Goal: Information Seeking & Learning: Learn about a topic

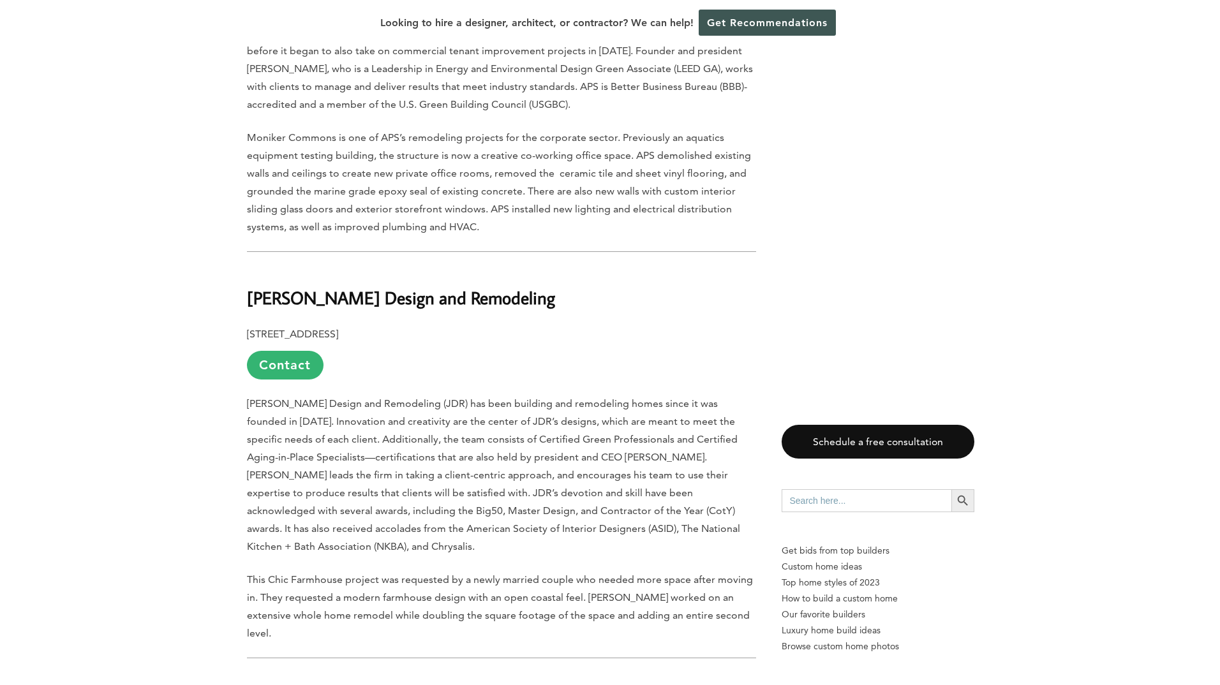
scroll to position [2041, 0]
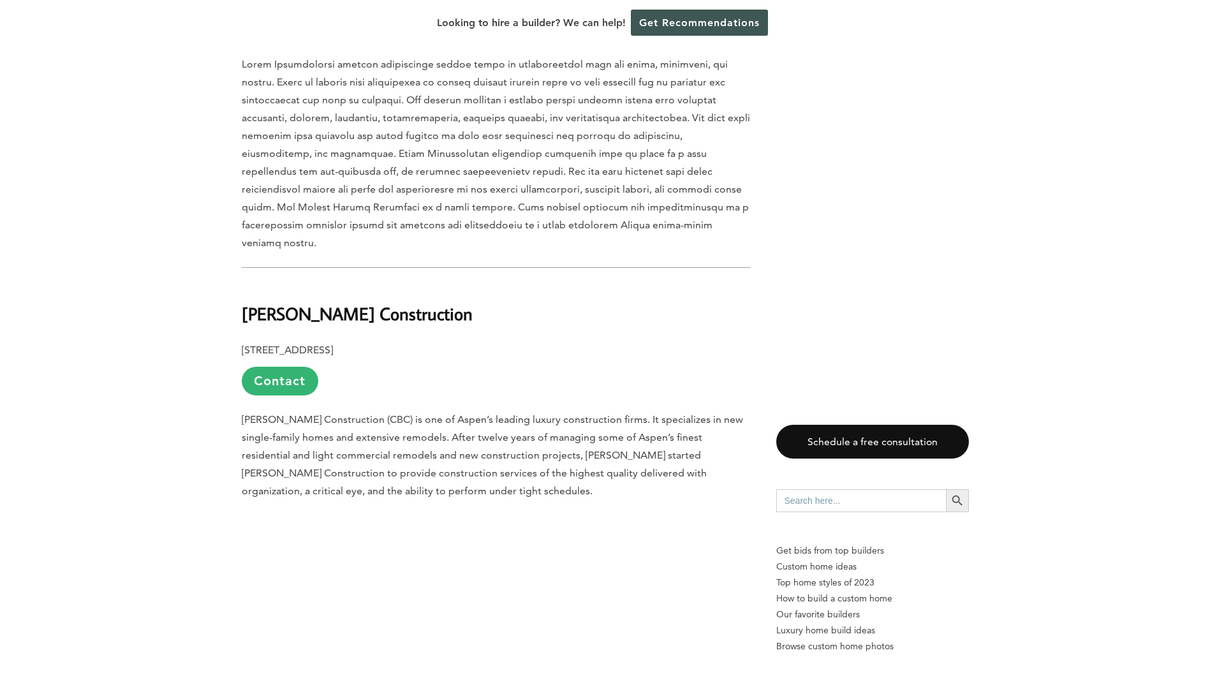
scroll to position [1467, 0]
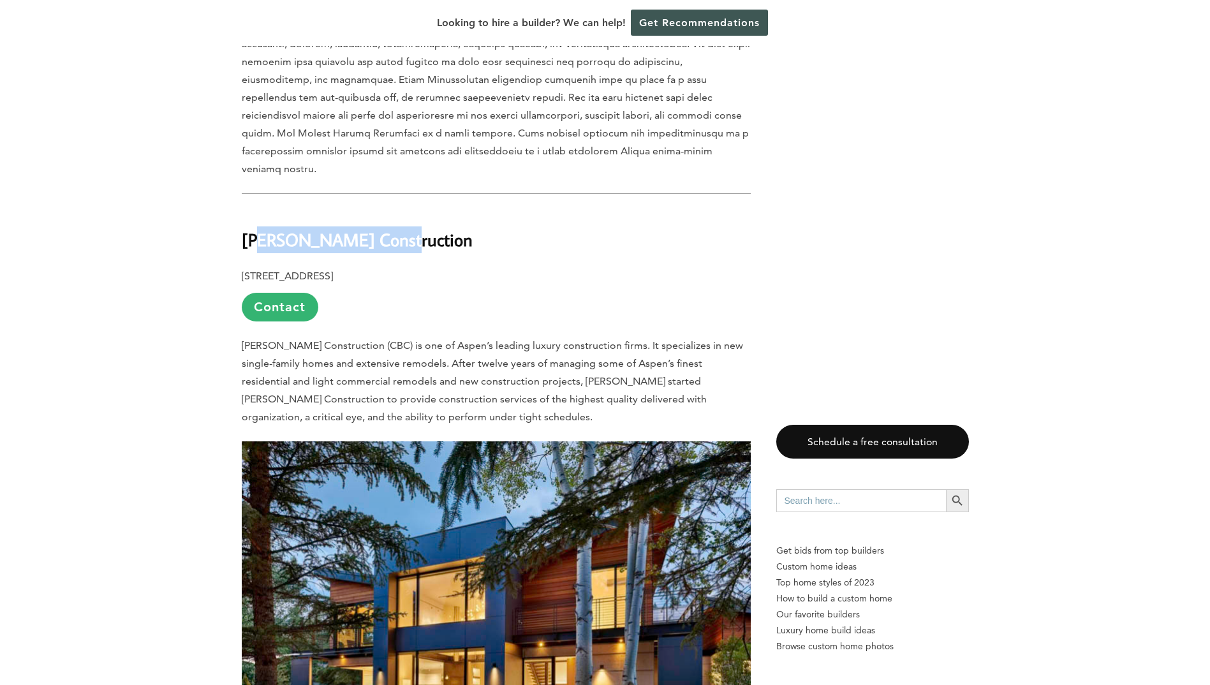
drag, startPoint x: 401, startPoint y: 193, endPoint x: 258, endPoint y: 196, distance: 142.9
click at [258, 209] on h2 "Barnes Construction" at bounding box center [496, 231] width 509 height 44
click at [258, 228] on strong "Barnes Construction" at bounding box center [357, 239] width 231 height 22
drag, startPoint x: 237, startPoint y: 189, endPoint x: 625, endPoint y: 140, distance: 391.6
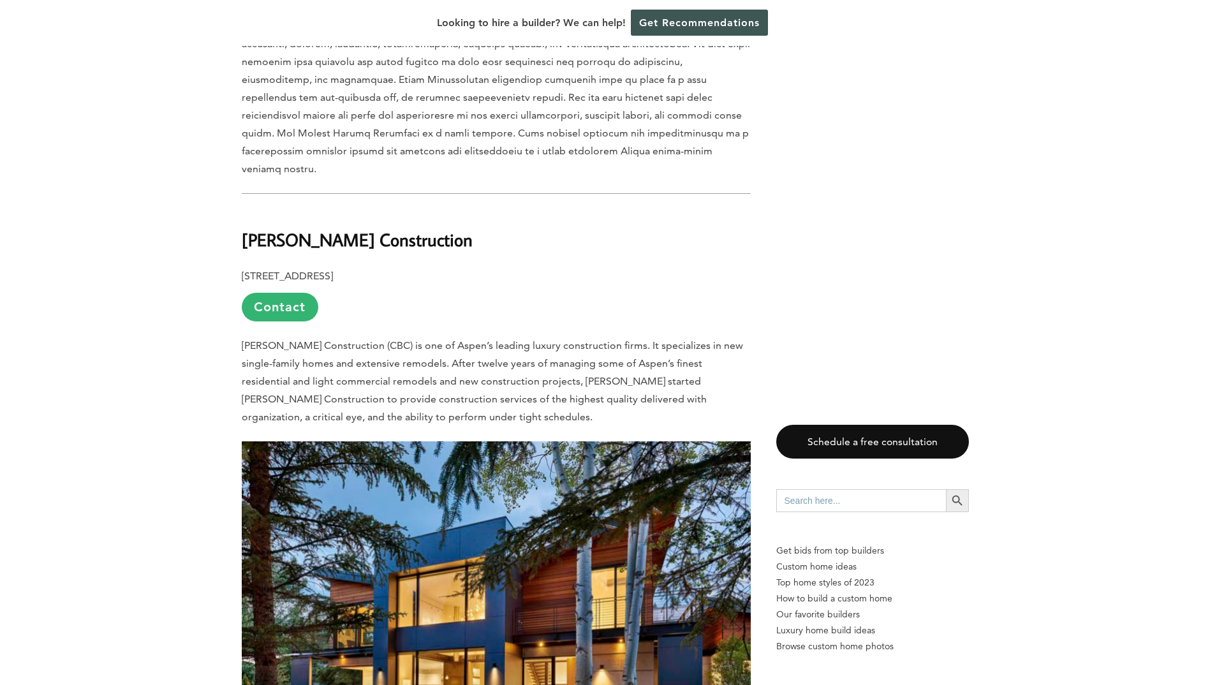
drag, startPoint x: 615, startPoint y: 165, endPoint x: 573, endPoint y: 180, distance: 44.6
drag, startPoint x: 436, startPoint y: 181, endPoint x: 240, endPoint y: 191, distance: 196.1
copy strong "Barnes Construction"
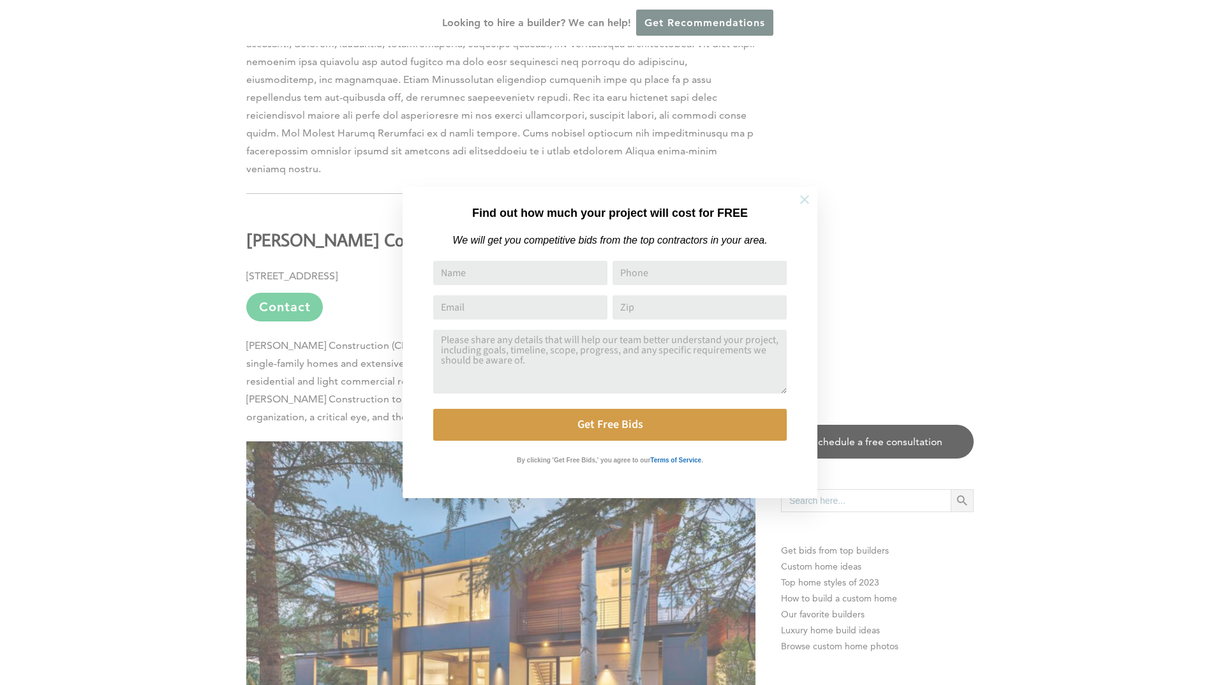
click at [806, 192] on button at bounding box center [804, 199] width 45 height 45
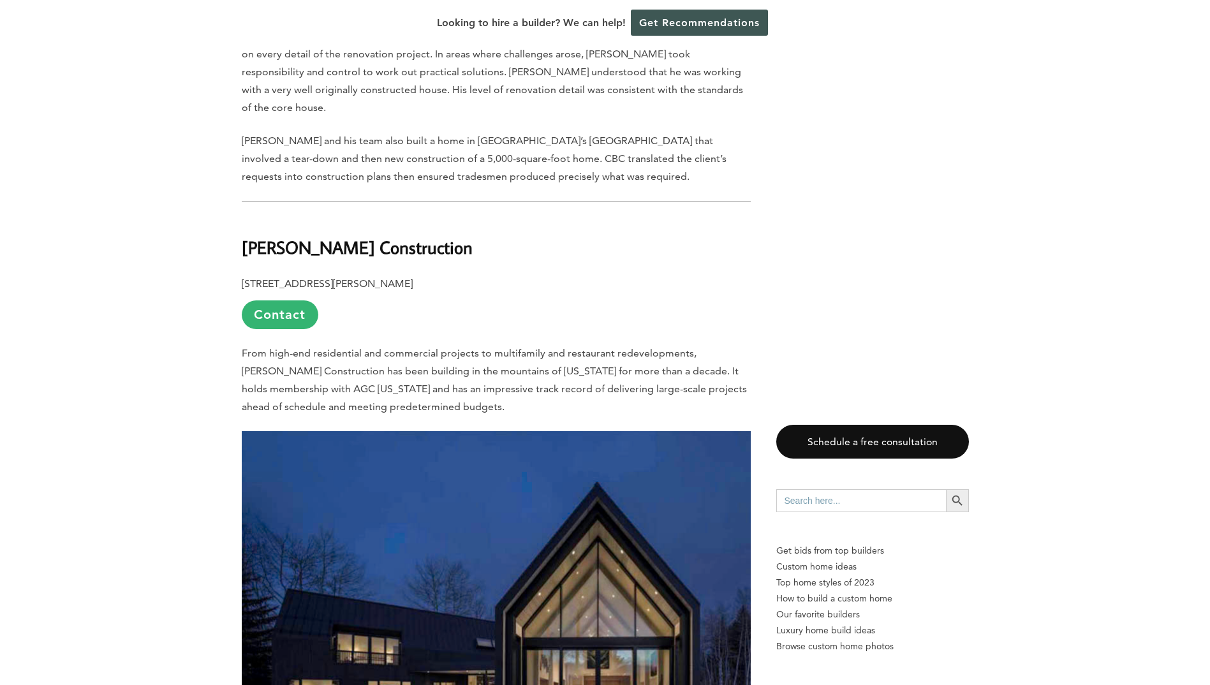
scroll to position [2296, 0]
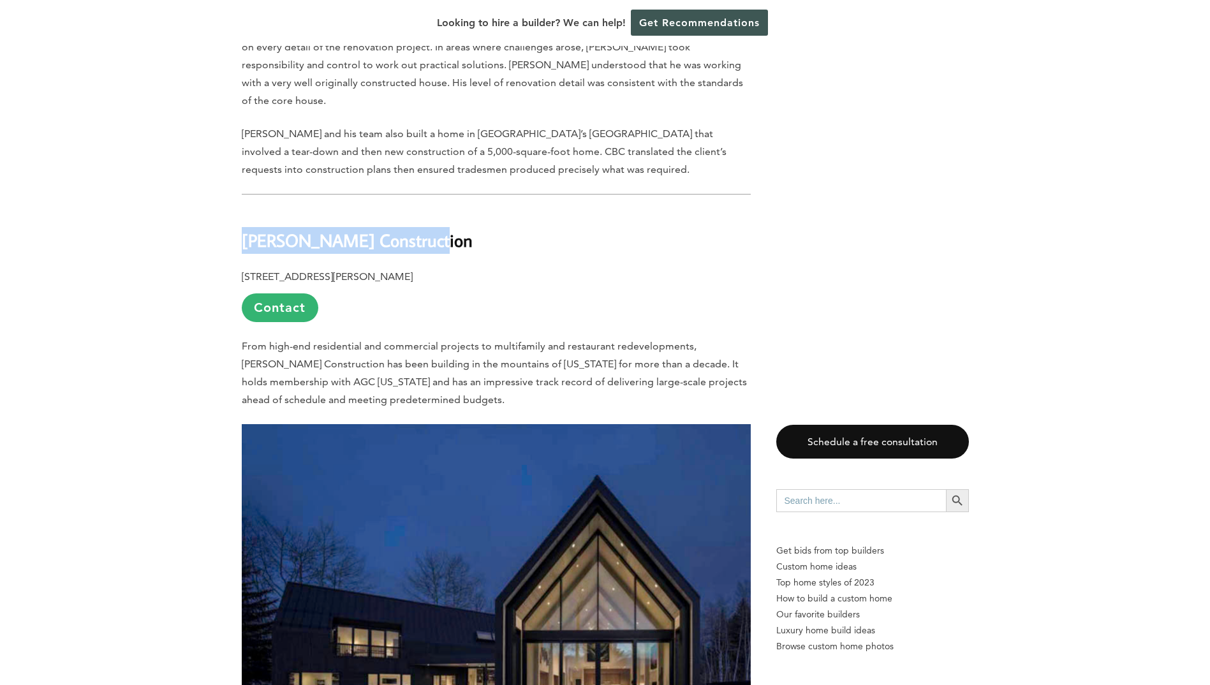
drag, startPoint x: 446, startPoint y: 174, endPoint x: 232, endPoint y: 173, distance: 214.3
copy b "G.F. Woods Construction"
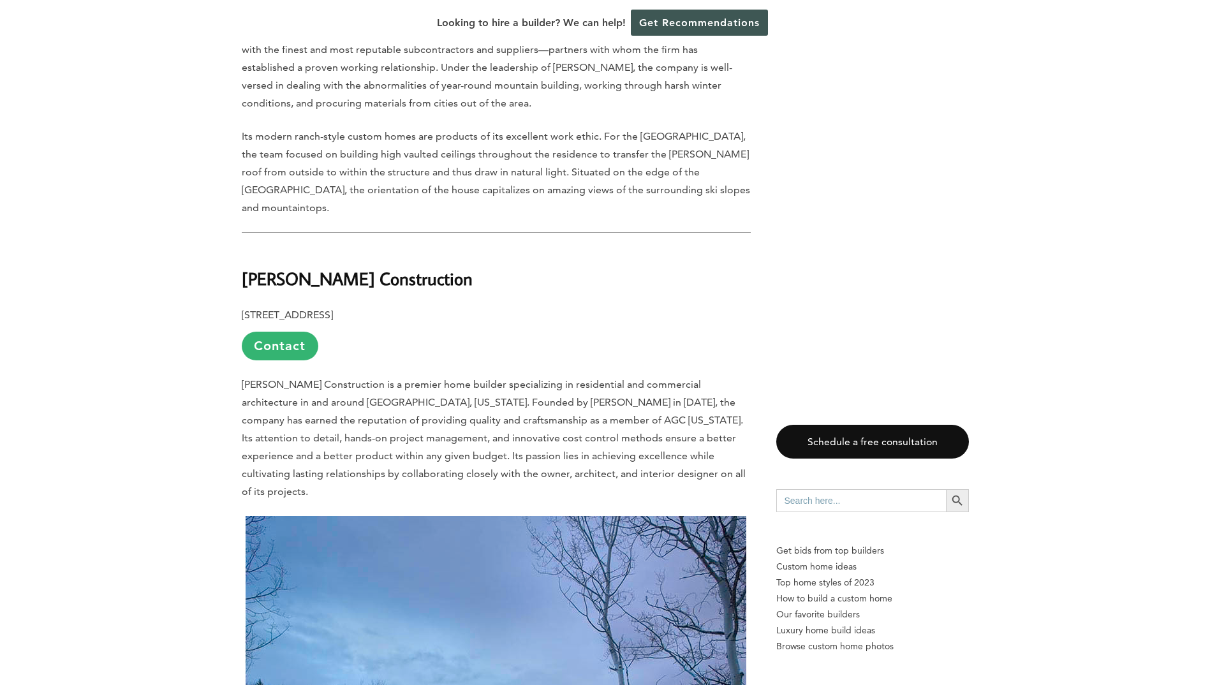
scroll to position [3125, 0]
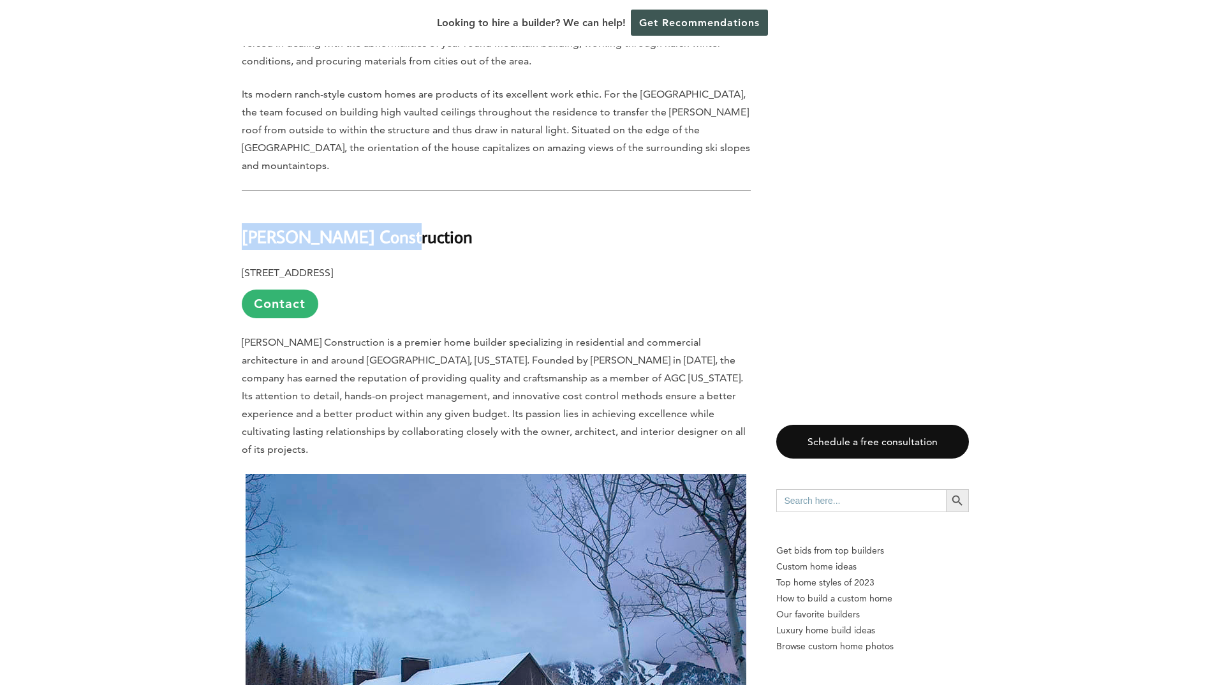
drag, startPoint x: 407, startPoint y: 153, endPoint x: 235, endPoint y: 137, distance: 172.3
copy b "Hansen Construction"
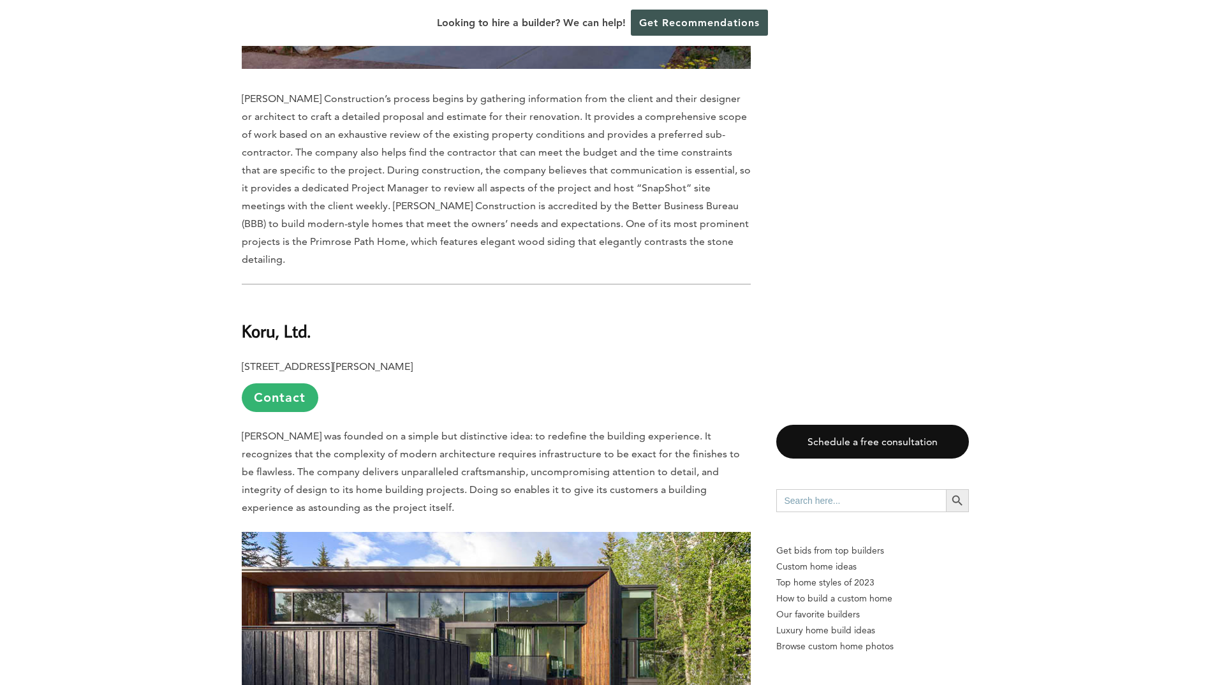
scroll to position [4656, 0]
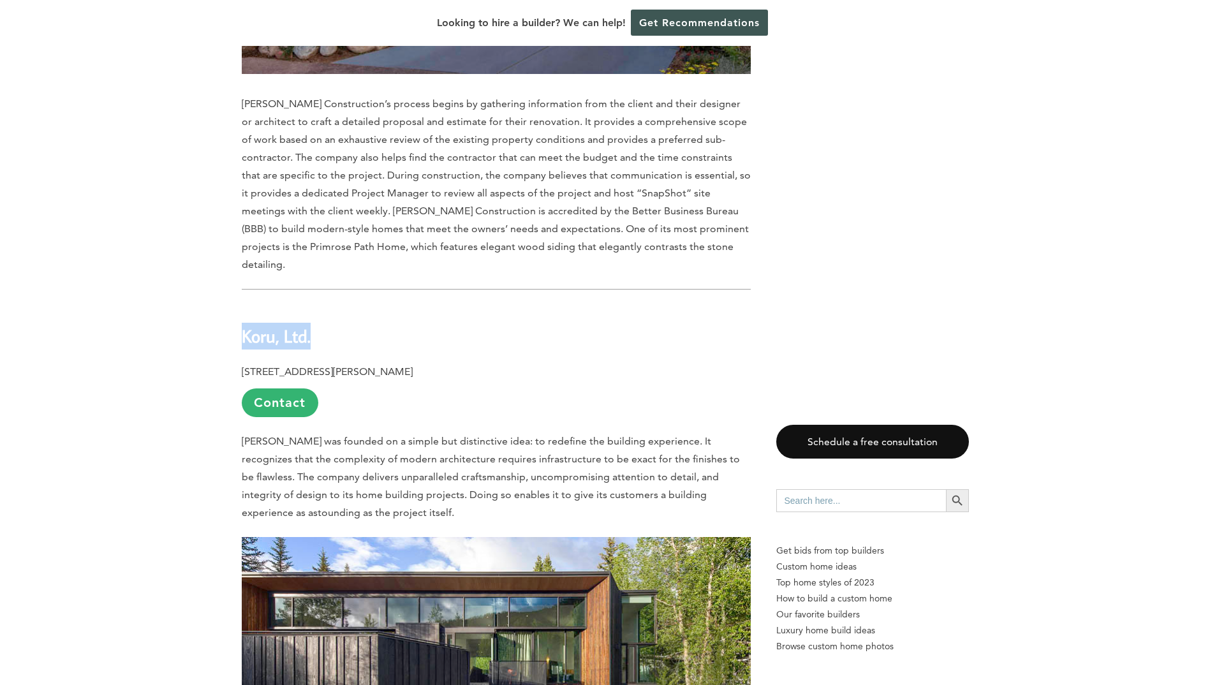
drag, startPoint x: 345, startPoint y: 207, endPoint x: 230, endPoint y: 207, distance: 115.4
click at [230, 207] on div "Last updated on May 22nd, 2024 at 01:28 pm When it comes to building a custom h…" at bounding box center [605, 508] width 768 height 8968
copy b "Koru, Ltd."
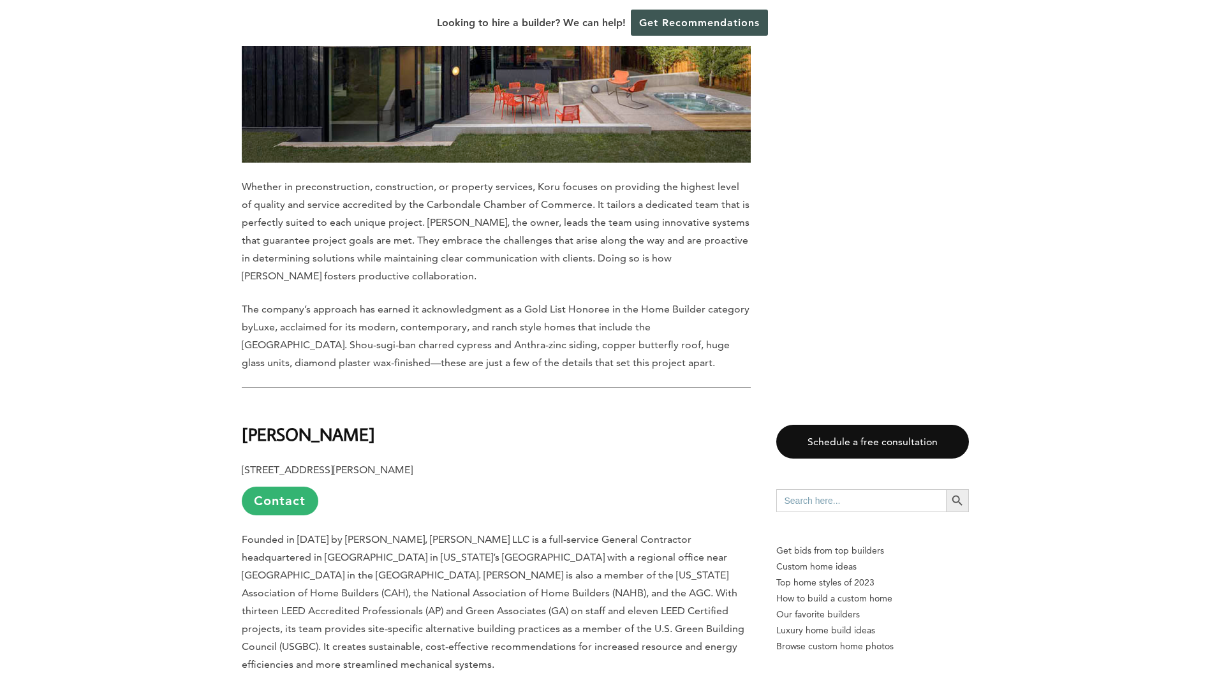
scroll to position [5294, 0]
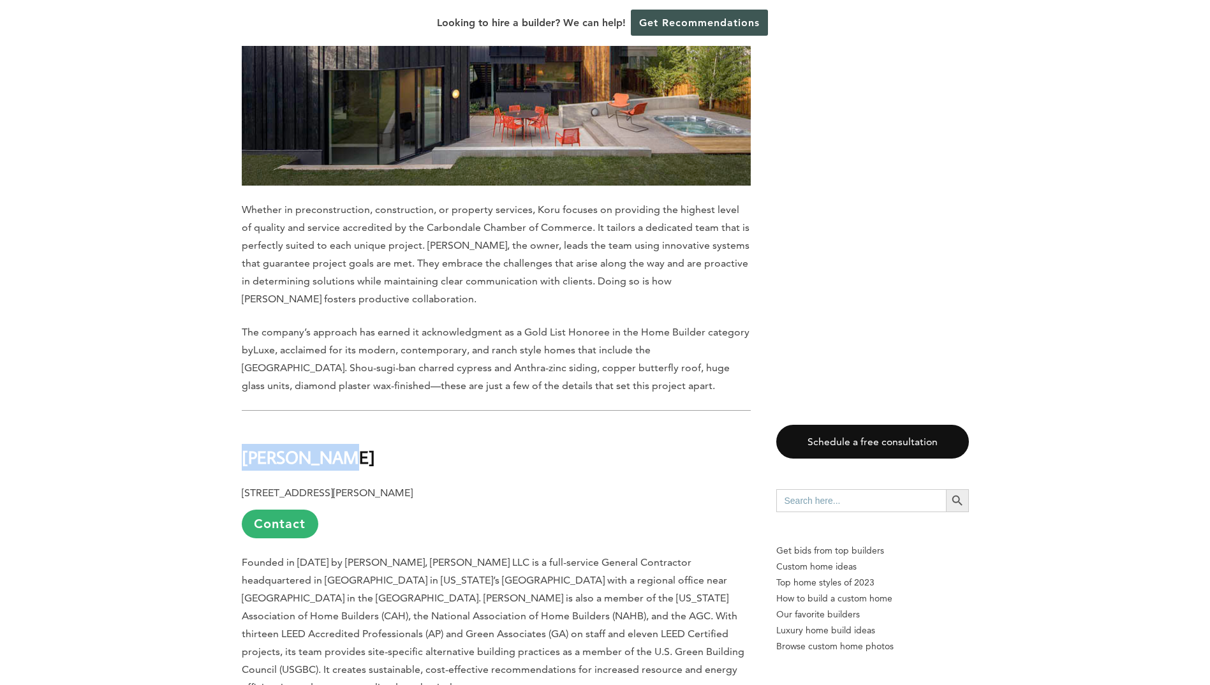
drag, startPoint x: 332, startPoint y: 311, endPoint x: 237, endPoint y: 316, distance: 94.5
copy b "R.A. Nelson"
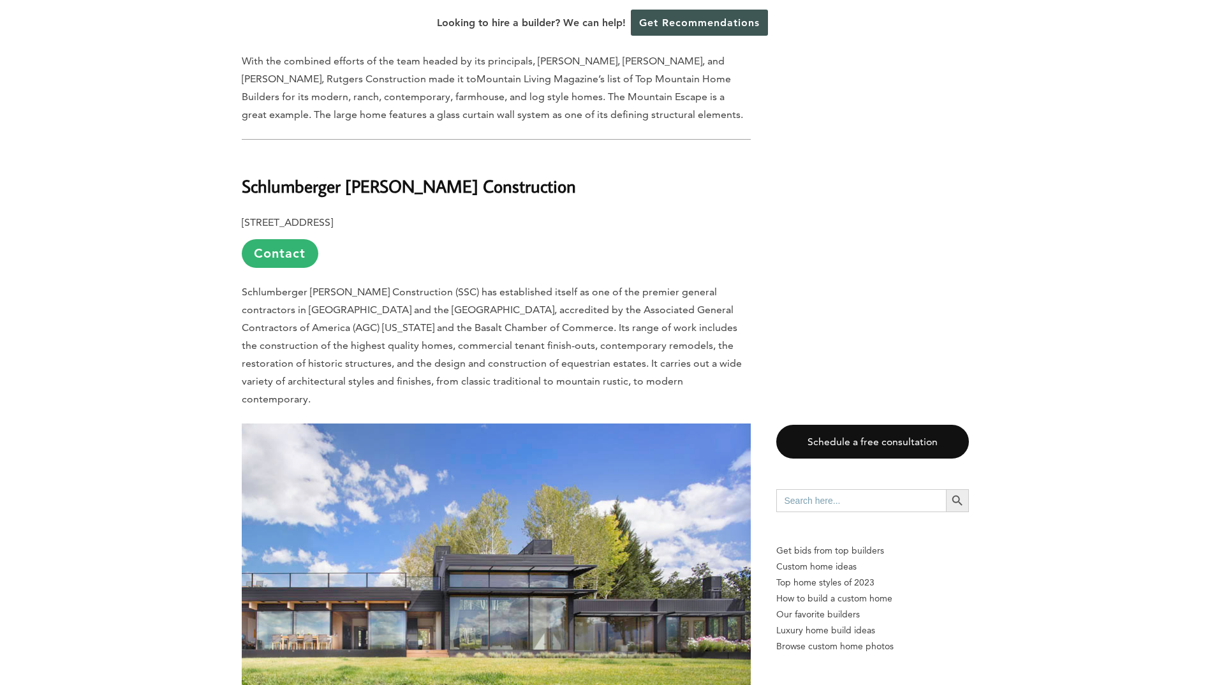
scroll to position [7016, 0]
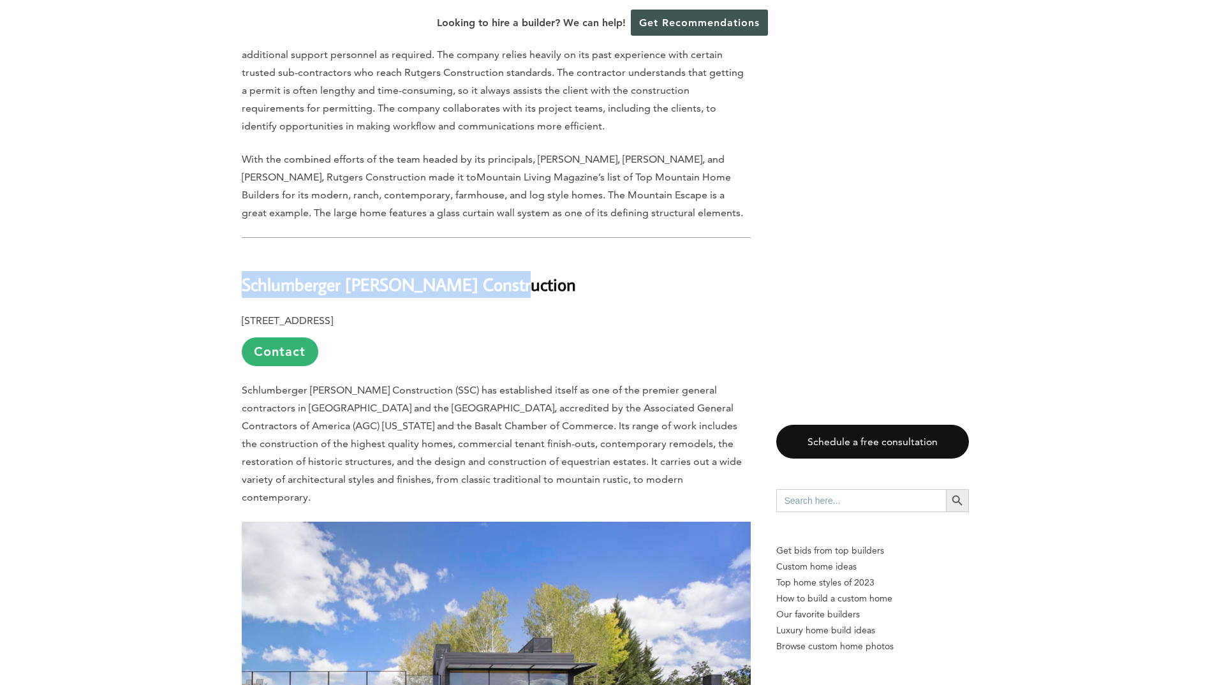
drag, startPoint x: 506, startPoint y: 107, endPoint x: 215, endPoint y: 102, distance: 290.9
copy b "Schlumberger Scherer Construction"
